Goal: Task Accomplishment & Management: Complete application form

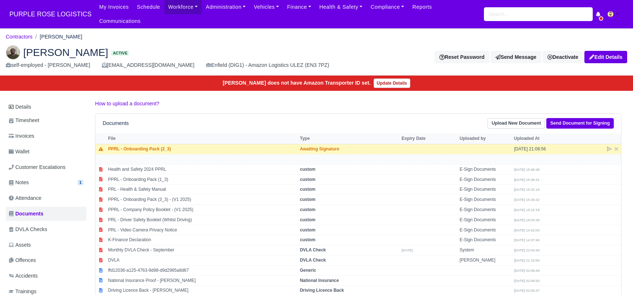
drag, startPoint x: 0, startPoint y: 171, endPoint x: -12, endPoint y: 110, distance: 61.8
click at [0, 110] on html "PURPLE ROSE LOGISTICS My Invoices Schedule Workforce Manpower Expiring Document…" at bounding box center [316, 147] width 633 height 295
click at [22, 34] on link "Contractors" at bounding box center [19, 37] width 27 height 6
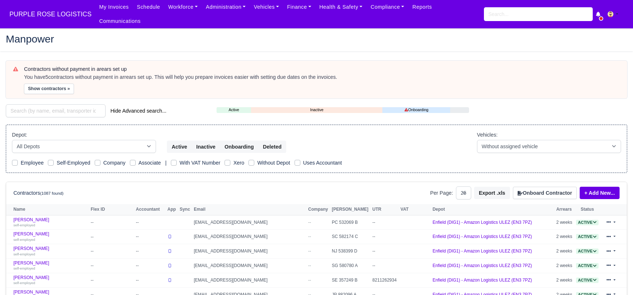
select select "25"
click at [37, 104] on input "search" at bounding box center [56, 110] width 100 height 13
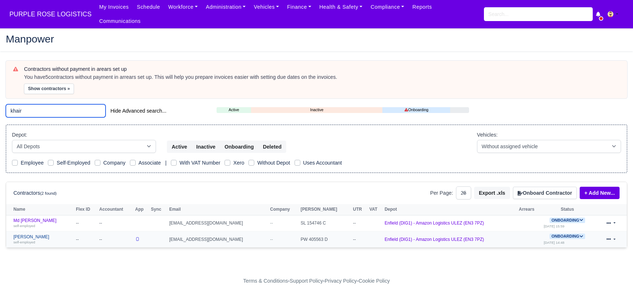
type input "khair"
click at [37, 234] on link "[PERSON_NAME] self-employed" at bounding box center [42, 239] width 59 height 11
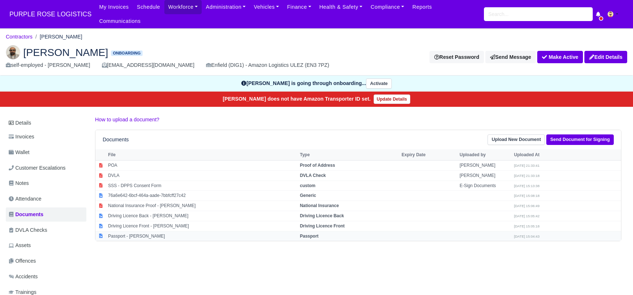
drag, startPoint x: 315, startPoint y: 226, endPoint x: 306, endPoint y: 224, distance: 8.5
click at [314, 233] on strong "Passport" at bounding box center [309, 235] width 19 height 5
select select "passport"
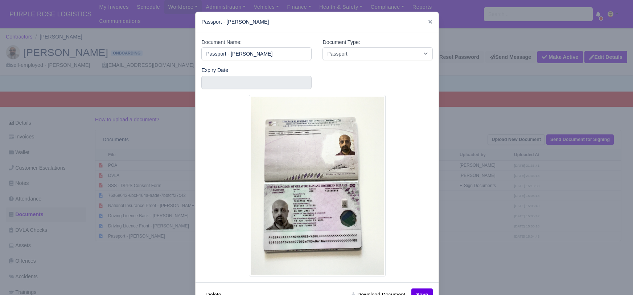
click at [480, 260] on div at bounding box center [316, 147] width 633 height 295
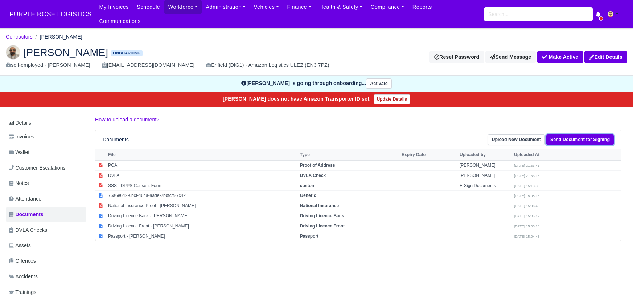
click at [574, 134] on link "Send Document for Signing" at bounding box center [579, 139] width 67 height 11
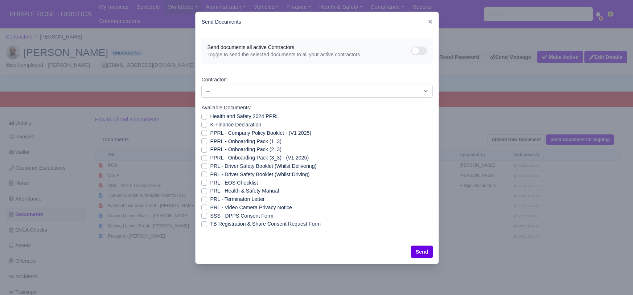
click at [210, 116] on label "Health and Safety 2024 PPRL" at bounding box center [244, 116] width 69 height 8
click at [203, 116] on input "Health and Safety 2024 PPRL" at bounding box center [204, 115] width 6 height 6
checkbox input "true"
click at [210, 124] on label "K-Finance Declaration" at bounding box center [235, 124] width 51 height 8
click at [203, 124] on input "K-Finance Declaration" at bounding box center [204, 123] width 6 height 6
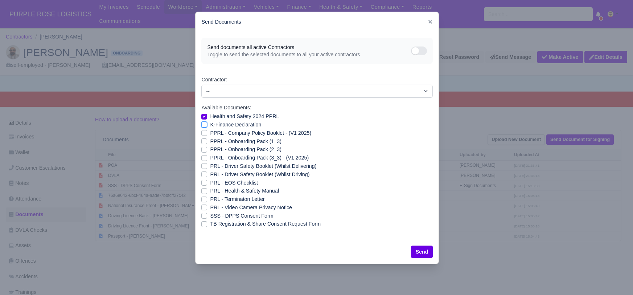
checkbox input "true"
click at [210, 134] on label "PPRL - Company Policy Booklet - (V1 2025)" at bounding box center [260, 133] width 101 height 8
click at [204, 134] on input "PPRL - Company Policy Booklet - (V1 2025)" at bounding box center [204, 132] width 6 height 6
checkbox input "true"
click at [210, 139] on label "PPRL - Onboarding Pack (1_3)" at bounding box center [245, 141] width 71 height 8
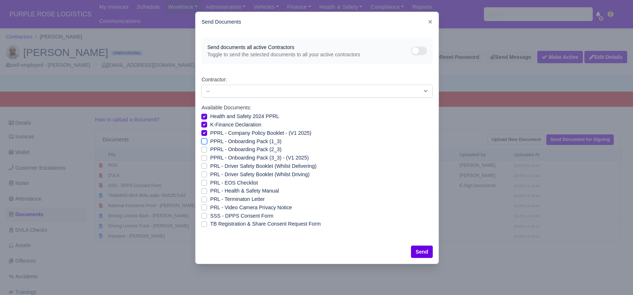
click at [204, 139] on input "PPRL - Onboarding Pack (1_3)" at bounding box center [204, 140] width 6 height 6
checkbox input "true"
click at [210, 149] on label "PPRL - Onboarding Pack (2_3)" at bounding box center [245, 149] width 71 height 8
click at [204, 149] on input "PPRL - Onboarding Pack (2_3)" at bounding box center [204, 148] width 6 height 6
checkbox input "true"
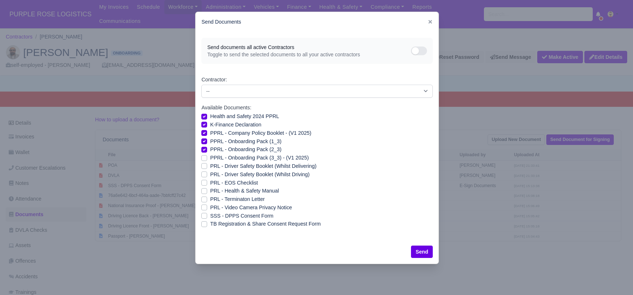
drag, startPoint x: 203, startPoint y: 157, endPoint x: 203, endPoint y: 163, distance: 5.8
click at [210, 159] on label "PPRL - Onboarding Pack (3_3) - (V1 2025)" at bounding box center [259, 157] width 99 height 8
click at [203, 159] on input "PPRL - Onboarding Pack (3_3) - (V1 2025)" at bounding box center [204, 156] width 6 height 6
checkbox input "true"
click at [210, 164] on label "PRL - Driver Safety Booklet (Whilst Delivering)" at bounding box center [263, 166] width 106 height 8
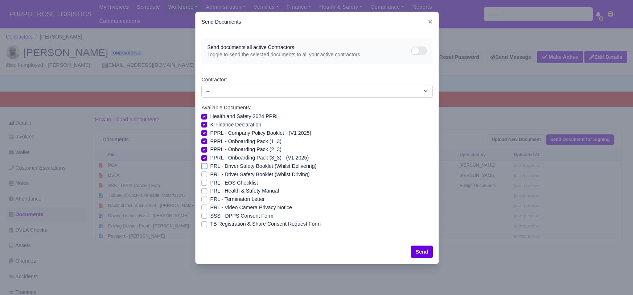
click at [204, 164] on input "PRL - Driver Safety Booklet (Whilst Delivering)" at bounding box center [204, 165] width 6 height 6
checkbox input "true"
drag, startPoint x: 205, startPoint y: 172, endPoint x: 206, endPoint y: 185, distance: 13.1
click at [210, 172] on label "PRL - Driver Safety Booklet (Whilst Driving)" at bounding box center [259, 174] width 99 height 8
click at [205, 172] on input "PRL - Driver Safety Booklet (Whilst Driving)" at bounding box center [204, 173] width 6 height 6
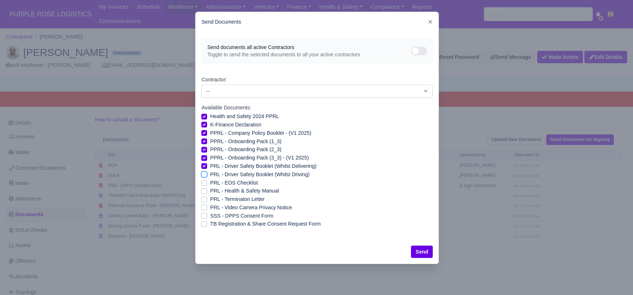
checkbox input "true"
drag, startPoint x: 204, startPoint y: 190, endPoint x: 206, endPoint y: 198, distance: 7.8
click at [210, 192] on label "PRL - Health & Safety Manual" at bounding box center [244, 190] width 69 height 8
click at [204, 192] on input "PRL - Health & Safety Manual" at bounding box center [204, 189] width 6 height 6
checkbox input "true"
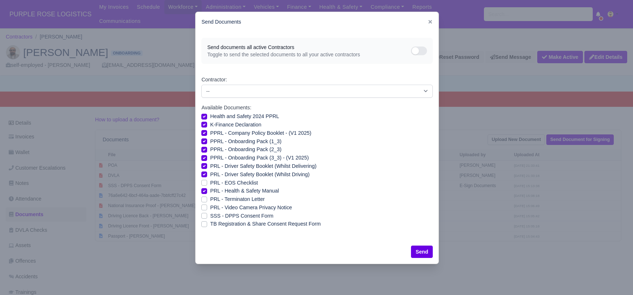
drag, startPoint x: 205, startPoint y: 208, endPoint x: 224, endPoint y: 222, distance: 23.7
click at [210, 209] on label "PRL - Video Camera Privacy Notice" at bounding box center [251, 207] width 82 height 8
click at [205, 209] on input "PRL - Video Camera Privacy Notice" at bounding box center [204, 206] width 6 height 6
checkbox input "true"
click at [419, 251] on button "Send" at bounding box center [422, 251] width 22 height 12
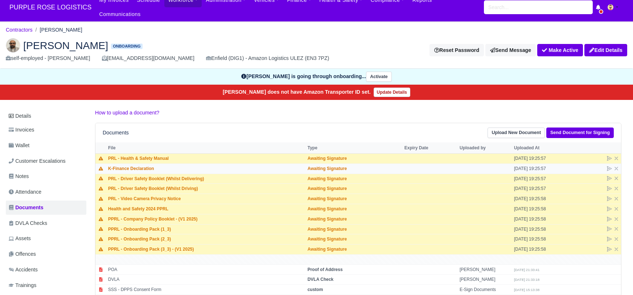
scroll to position [3, 0]
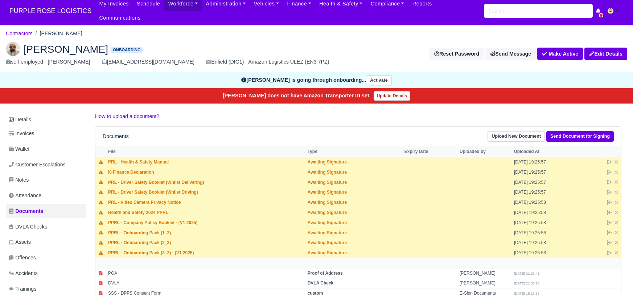
click at [301, 28] on ol "Contractors Mohammed Khair" at bounding box center [316, 33] width 621 height 11
